Goal: Information Seeking & Learning: Learn about a topic

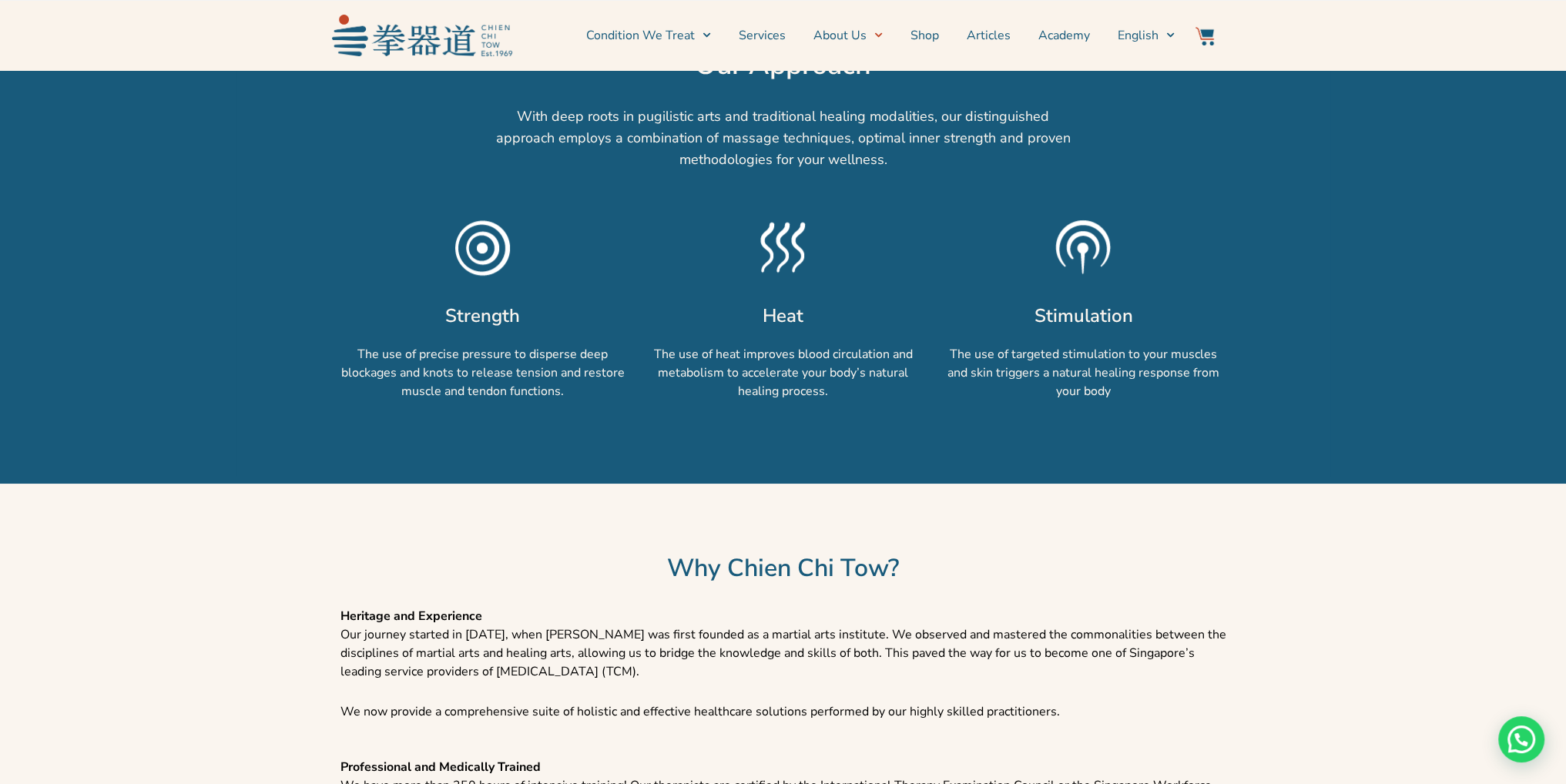
scroll to position [1232, 0]
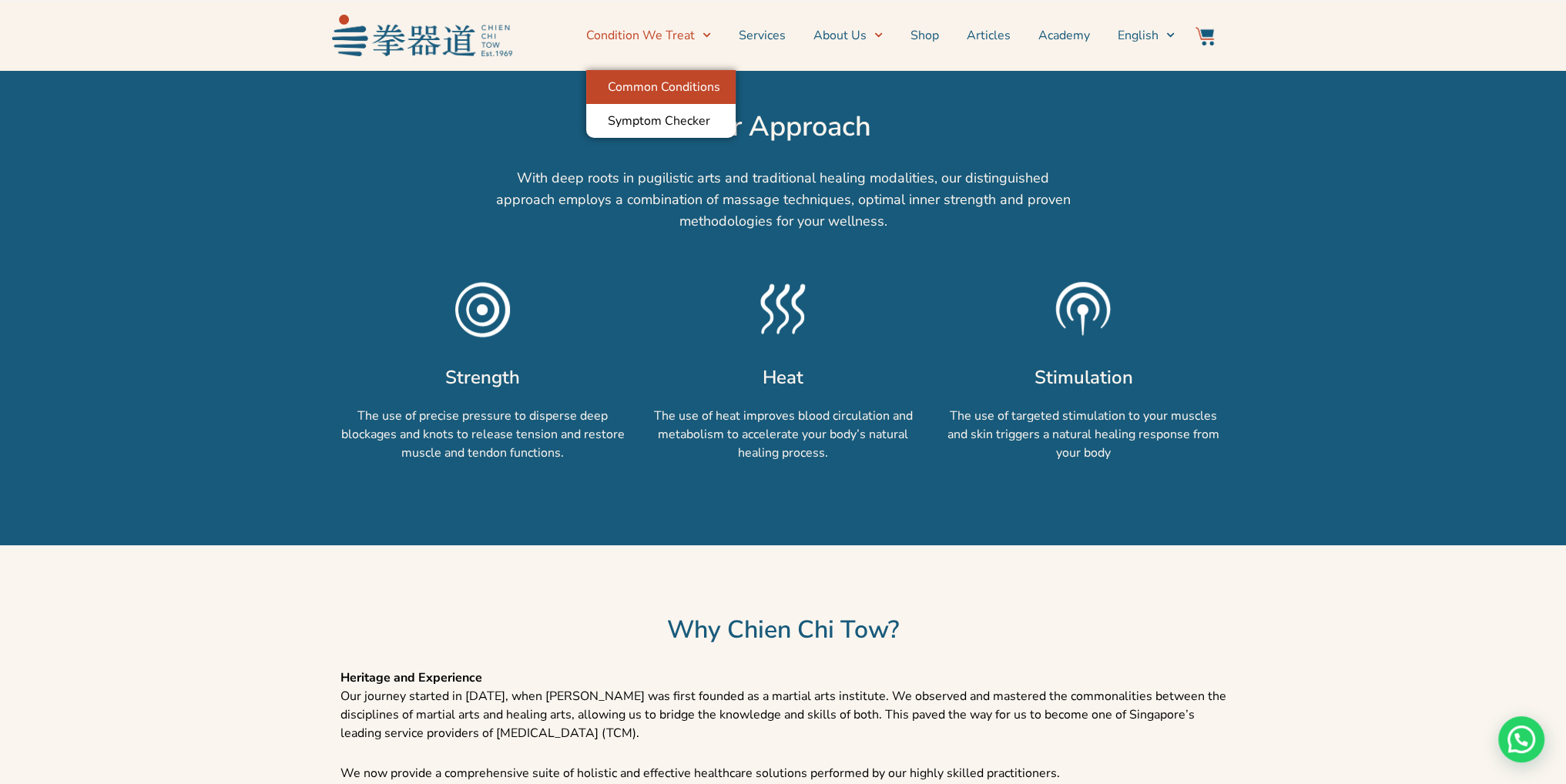
click at [675, 87] on link "Common Conditions" at bounding box center [660, 87] width 149 height 34
click at [682, 82] on link "Common Conditions" at bounding box center [660, 87] width 149 height 34
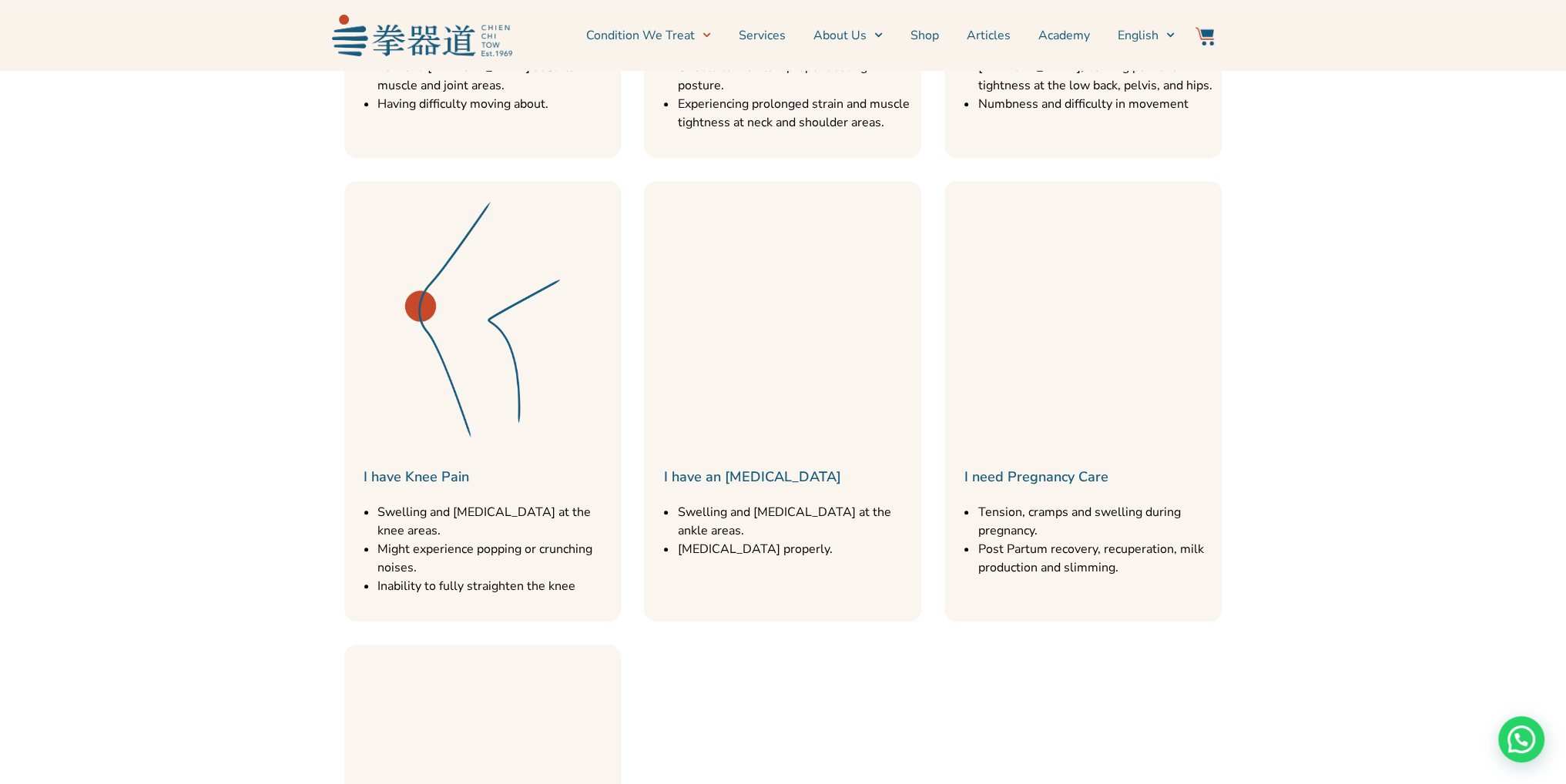
scroll to position [1155, 0]
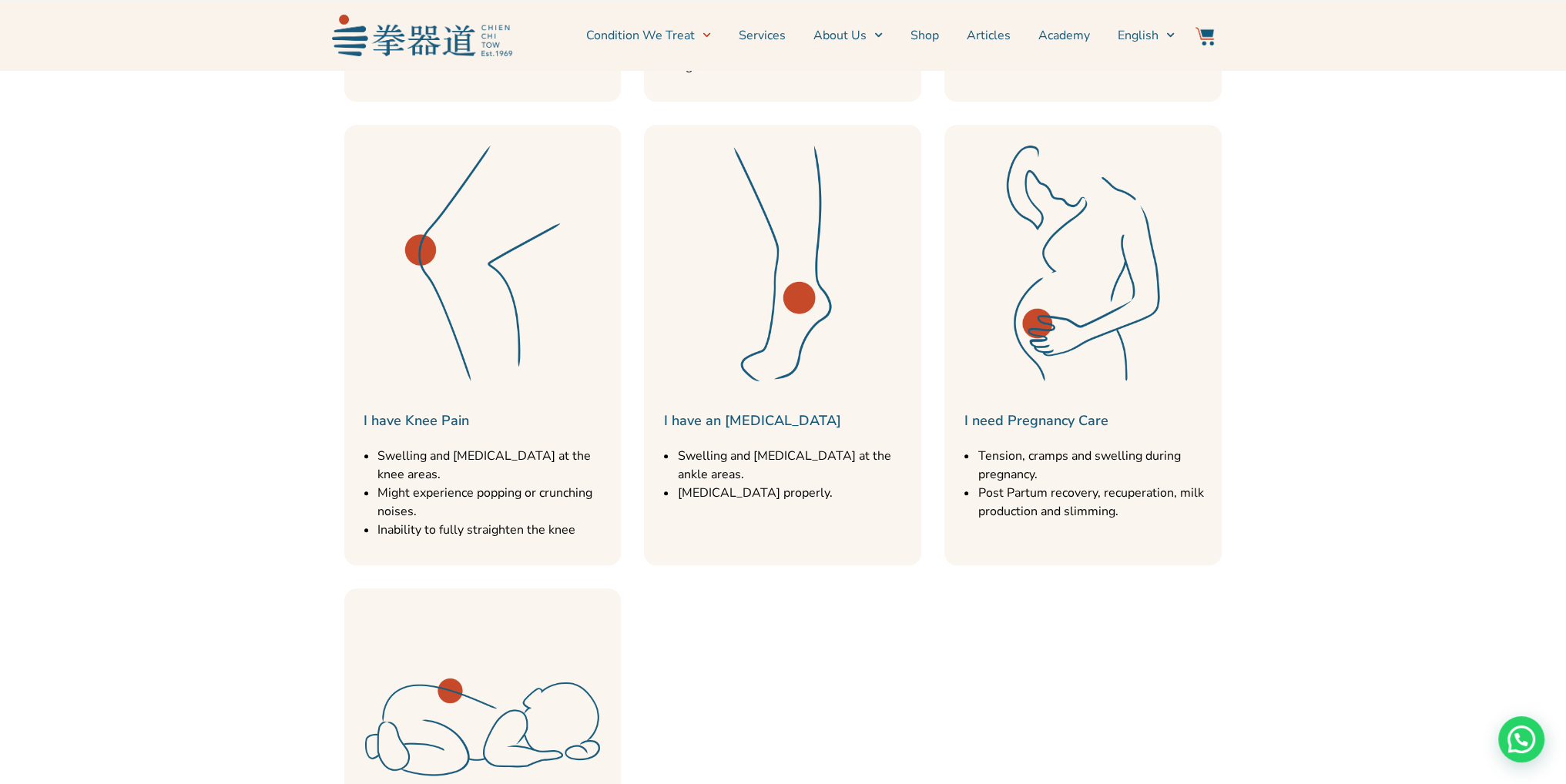
click at [795, 411] on link "I have an Ankle Injury" at bounding box center [752, 420] width 177 height 18
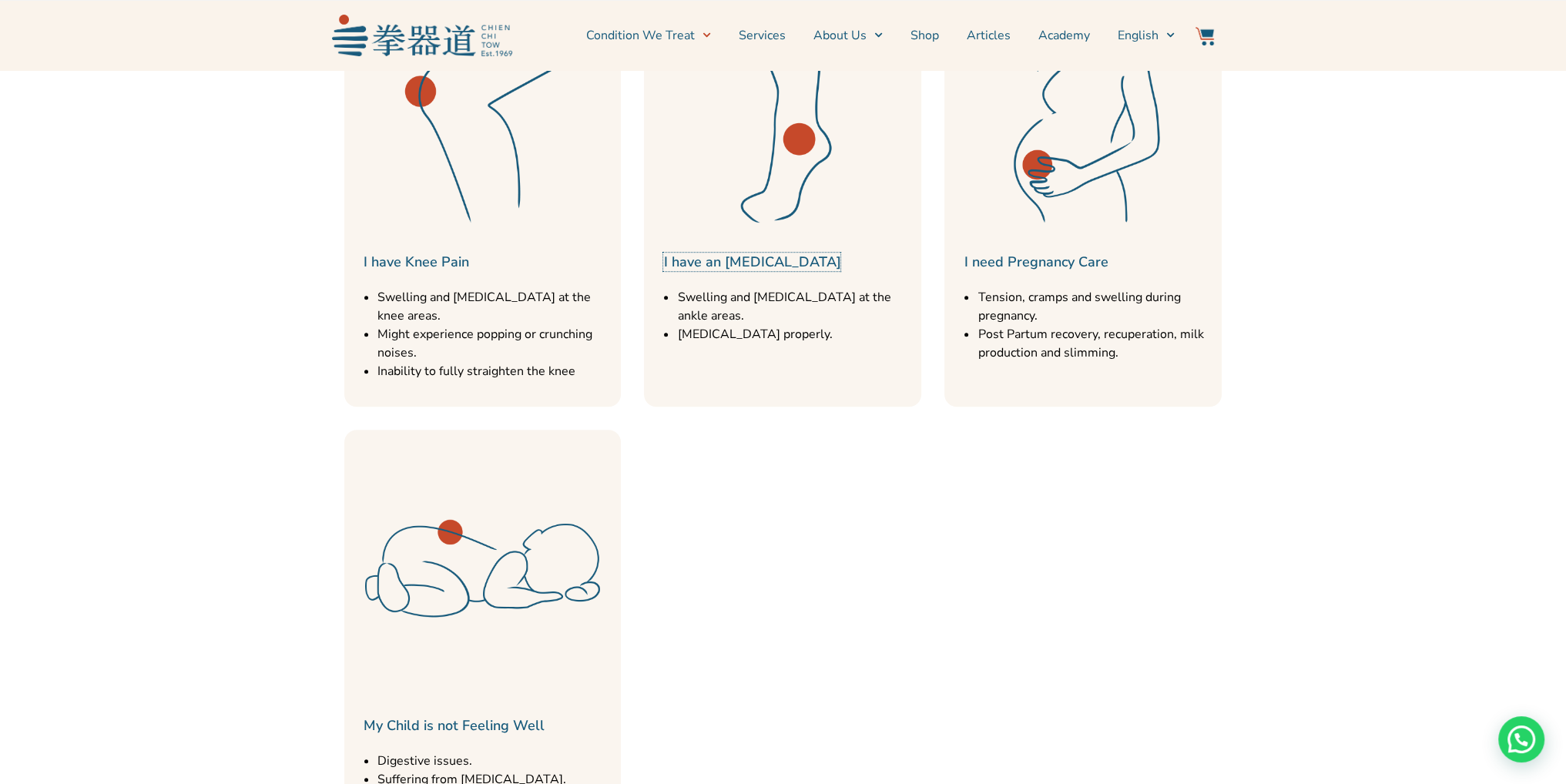
scroll to position [1310, 0]
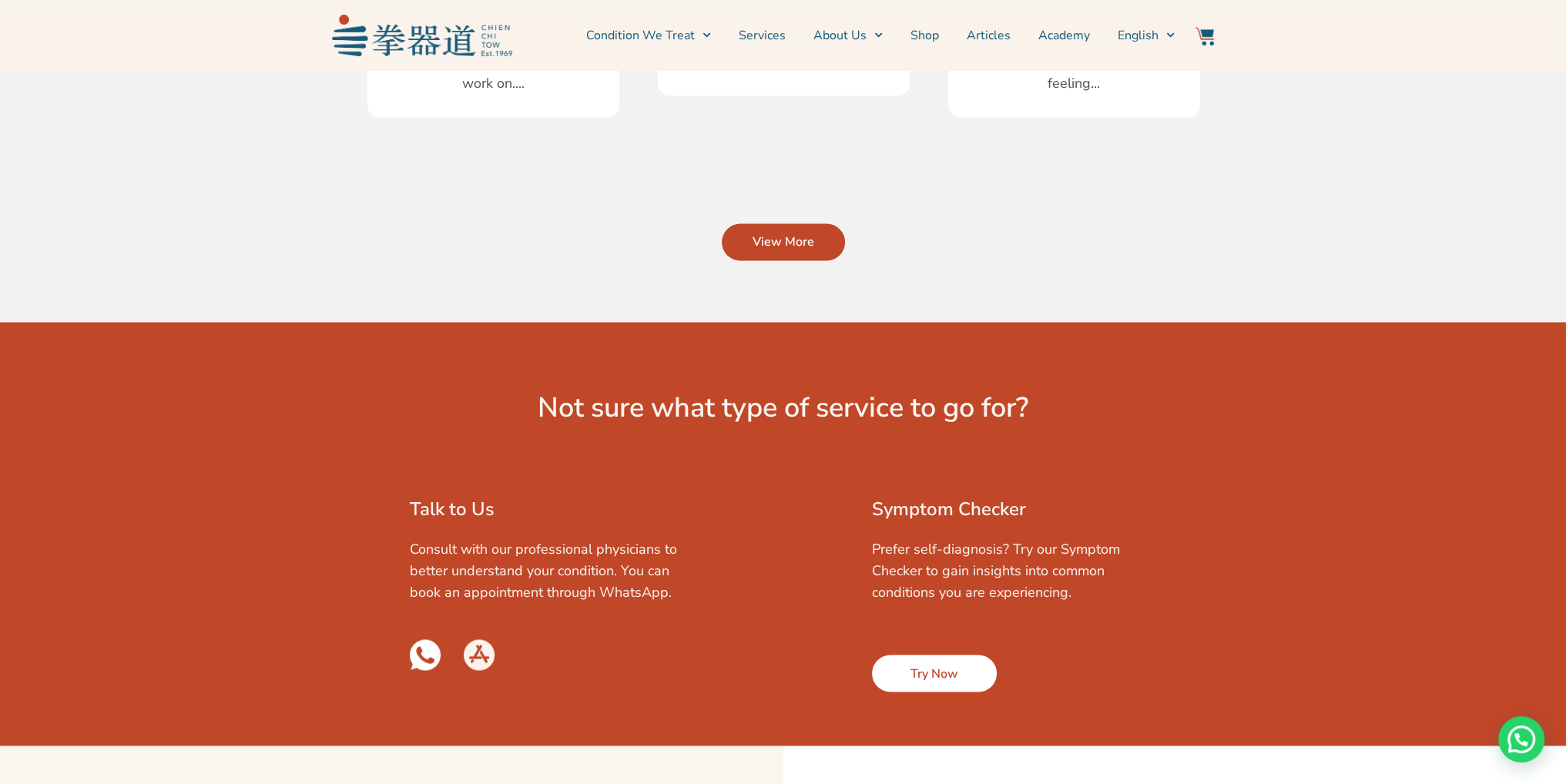
scroll to position [3466, 0]
